Goal: Information Seeking & Learning: Learn about a topic

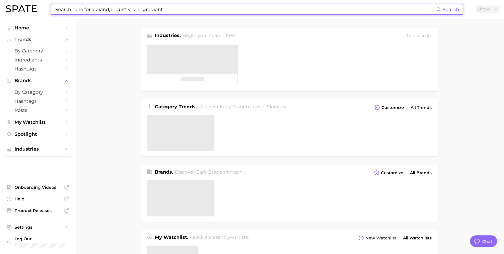
click at [160, 8] on input at bounding box center [245, 9] width 381 height 10
type textarea "x"
type input "ㅇ"
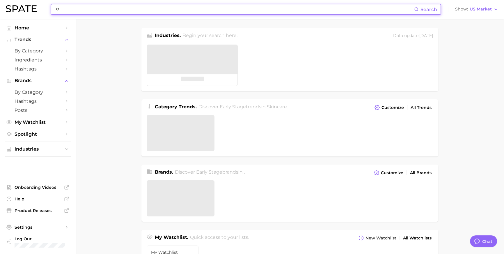
scroll to position [870, 0]
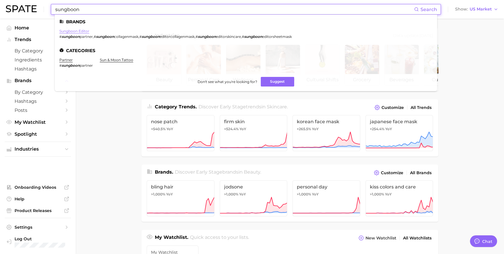
type input "sungboon"
click at [78, 32] on link "sungboon editor" at bounding box center [74, 31] width 30 height 4
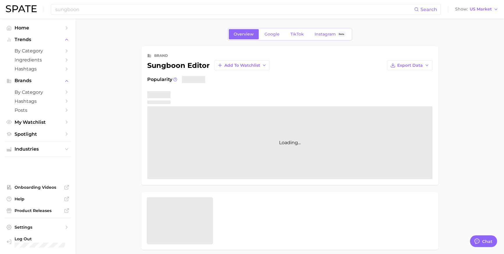
type textarea "x"
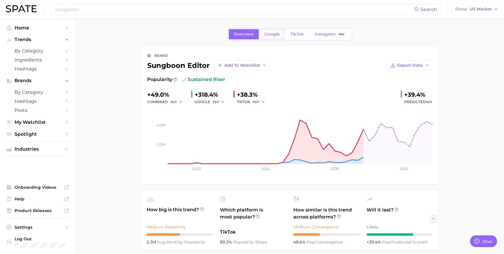
click at [268, 39] on link "Google" at bounding box center [271, 34] width 25 height 10
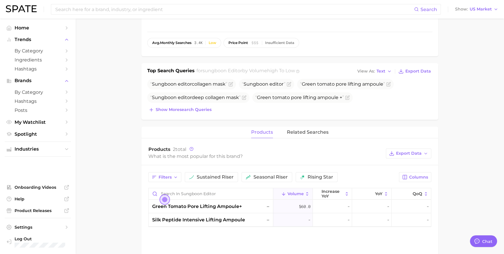
scroll to position [155, 0]
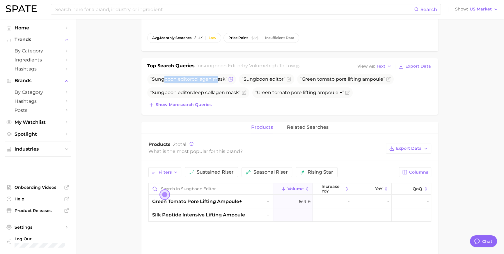
drag, startPoint x: 215, startPoint y: 93, endPoint x: 164, endPoint y: 94, distance: 50.3
click at [164, 82] on span "Sungboon editor collagen mask" at bounding box center [188, 79] width 77 height 6
click at [164, 82] on span "Sungboon" at bounding box center [164, 79] width 25 height 6
drag, startPoint x: 156, startPoint y: 94, endPoint x: 212, endPoint y: 89, distance: 55.8
click at [212, 82] on span "Sungboon editor collagen mask" at bounding box center [188, 79] width 77 height 6
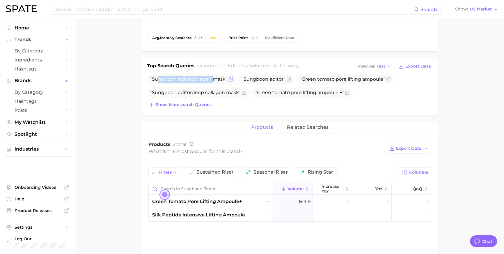
drag, startPoint x: 212, startPoint y: 89, endPoint x: 222, endPoint y: 89, distance: 9.6
click at [212, 82] on span "Sungboon editor collagen mask" at bounding box center [188, 79] width 77 height 6
drag, startPoint x: 250, startPoint y: 92, endPoint x: 279, endPoint y: 90, distance: 29.4
click at [279, 82] on span "Sungboon editor" at bounding box center [264, 79] width 44 height 6
click at [279, 82] on span "editor" at bounding box center [276, 79] width 14 height 6
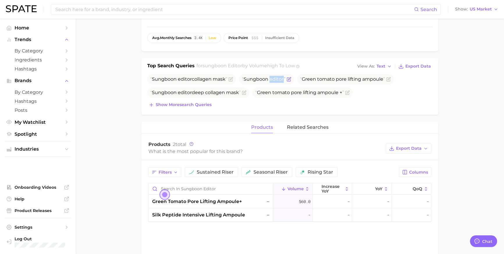
click at [280, 82] on span "editor" at bounding box center [276, 79] width 14 height 6
drag, startPoint x: 316, startPoint y: 91, endPoint x: 369, endPoint y: 93, distance: 52.4
click at [369, 82] on span "Green tomato pore lifting ampoule" at bounding box center [342, 79] width 85 height 6
drag, startPoint x: 165, startPoint y: 104, endPoint x: 210, endPoint y: 102, distance: 45.7
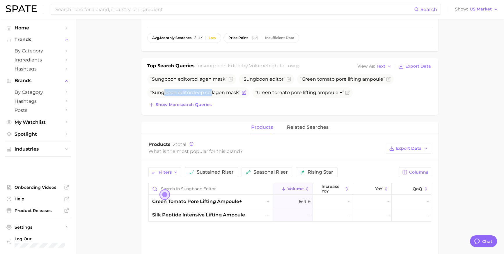
click at [210, 95] on span "Sungboon editor deep collagen mask" at bounding box center [195, 93] width 90 height 6
click at [205, 107] on span "Show more search queries" at bounding box center [184, 104] width 56 height 5
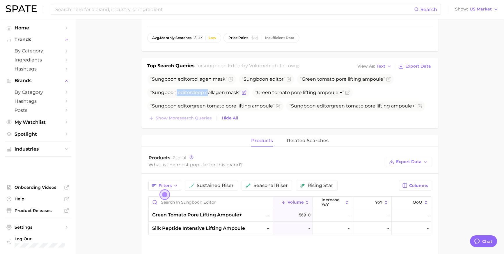
drag, startPoint x: 181, startPoint y: 106, endPoint x: 212, endPoint y: 103, distance: 31.2
click at [211, 95] on span "Sungboon editor deep collagen mask" at bounding box center [195, 93] width 90 height 6
drag, startPoint x: 212, startPoint y: 103, endPoint x: 243, endPoint y: 102, distance: 30.5
click at [212, 95] on span "Sungboon editor deep collagen mask" at bounding box center [195, 93] width 90 height 6
drag, startPoint x: 289, startPoint y: 103, endPoint x: 339, endPoint y: 102, distance: 50.0
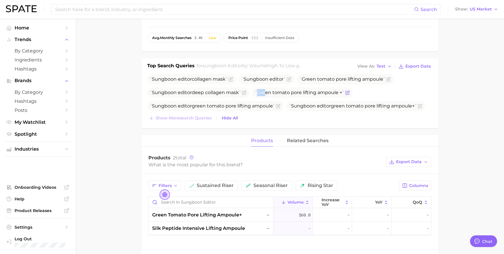
click at [339, 96] on span "Green tomato pore lifting ampoule +" at bounding box center [299, 92] width 89 height 7
click at [488, 8] on span "US Market" at bounding box center [480, 9] width 22 height 3
click at [483, 56] on button "[GEOGRAPHIC_DATA]" at bounding box center [473, 50] width 51 height 10
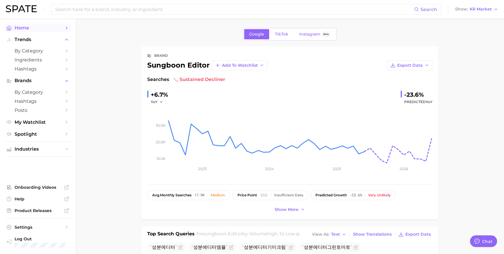
click at [28, 30] on span "Home" at bounding box center [38, 28] width 47 height 6
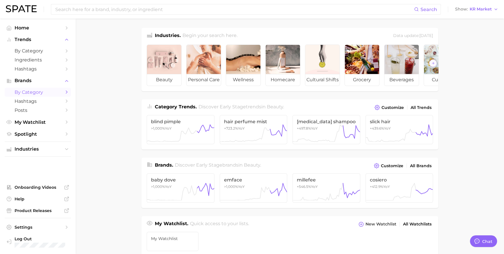
click at [33, 95] on span "by Category" at bounding box center [38, 92] width 47 height 6
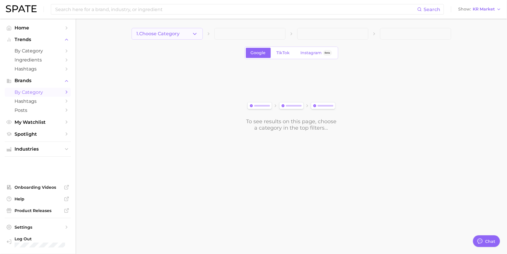
click at [178, 39] on button "1. Choose Category" at bounding box center [167, 34] width 71 height 12
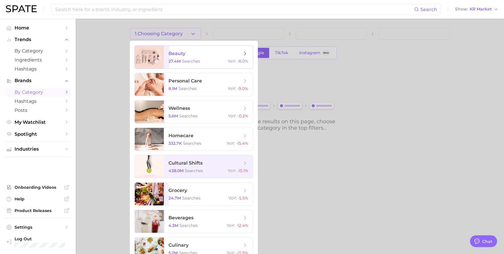
click at [174, 60] on span "beauty 27.4m searches YoY : -8.0%" at bounding box center [208, 57] width 89 height 23
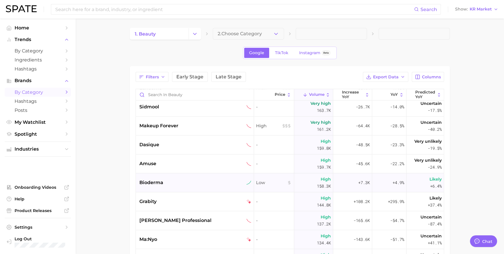
scroll to position [396, 0]
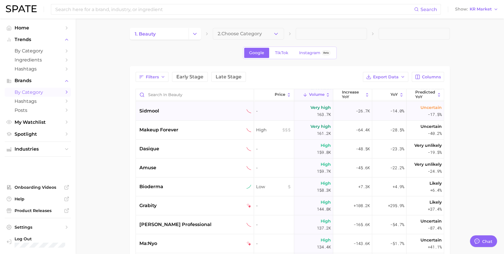
click at [181, 114] on div "sidmool" at bounding box center [195, 110] width 112 height 7
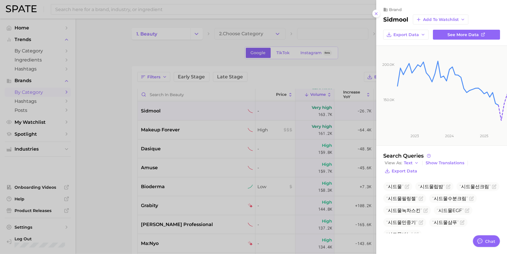
click at [194, 182] on div at bounding box center [253, 127] width 507 height 254
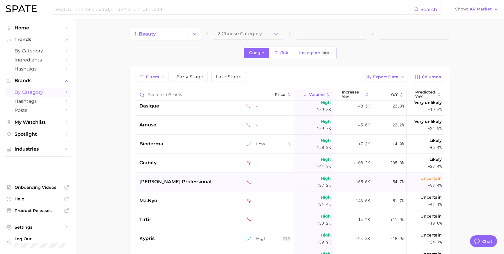
scroll to position [445, 0]
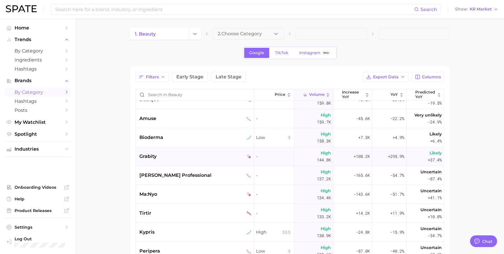
click at [189, 160] on div "grabity" at bounding box center [195, 156] width 112 height 7
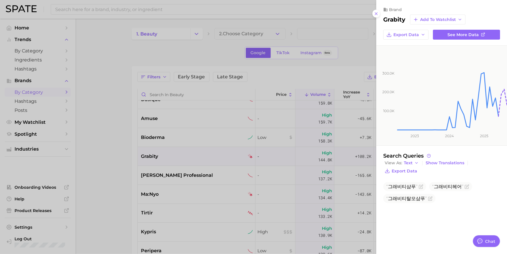
click at [184, 184] on div at bounding box center [253, 127] width 507 height 254
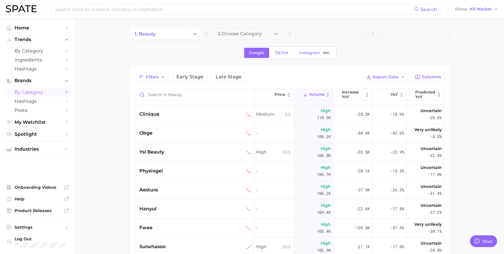
scroll to position [886, 0]
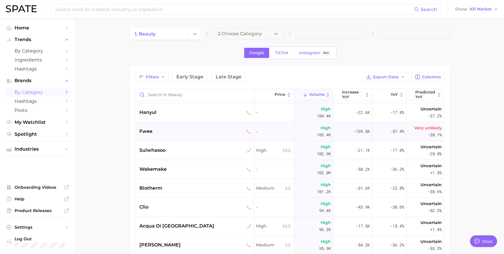
click at [191, 135] on div "fwee" at bounding box center [195, 131] width 112 height 7
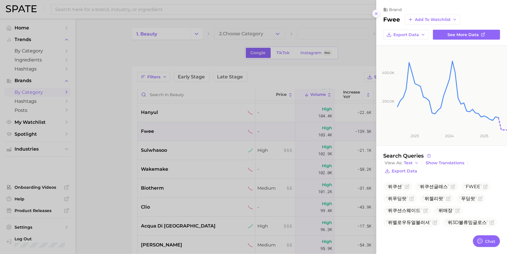
click at [374, 16] on icon at bounding box center [376, 13] width 5 height 5
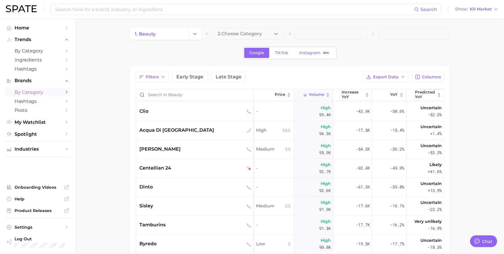
scroll to position [983, 0]
